Goal: Task Accomplishment & Management: Manage account settings

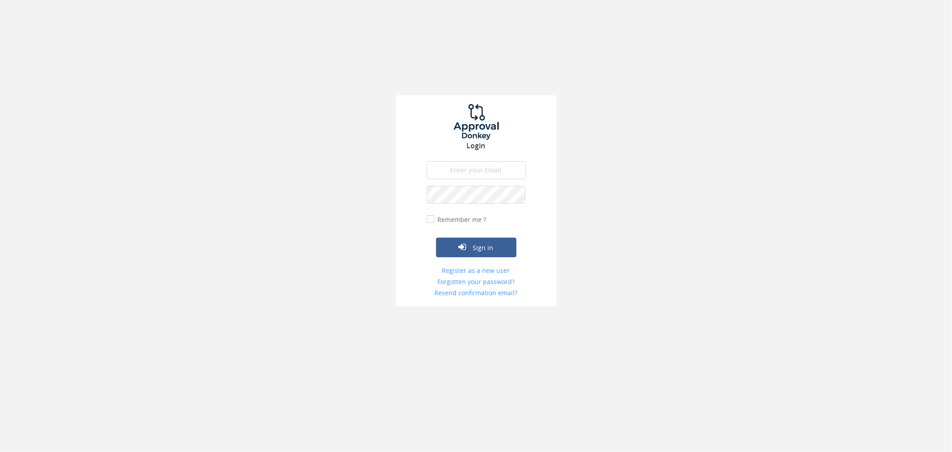
type input "[PERSON_NAME][EMAIL_ADDRESS][DOMAIN_NAME]"
click at [428, 212] on div "Sign in" at bounding box center [476, 233] width 99 height 47
click at [429, 218] on input "Remember me ?" at bounding box center [430, 219] width 6 height 6
checkbox input "true"
click at [480, 248] on button "Sign in" at bounding box center [476, 247] width 80 height 20
